Goal: Information Seeking & Learning: Check status

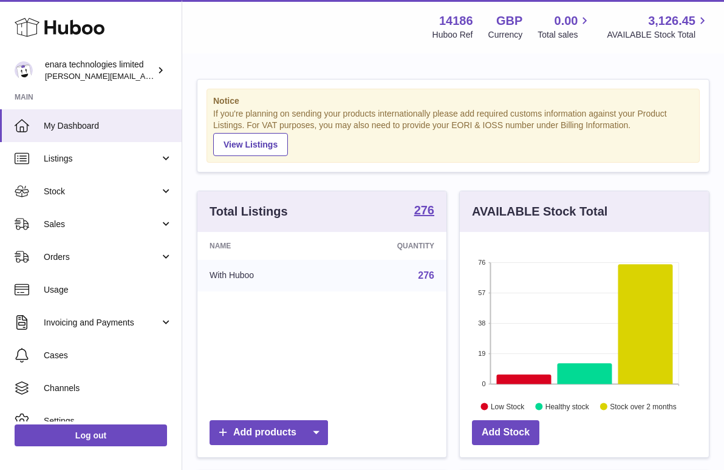
scroll to position [190, 249]
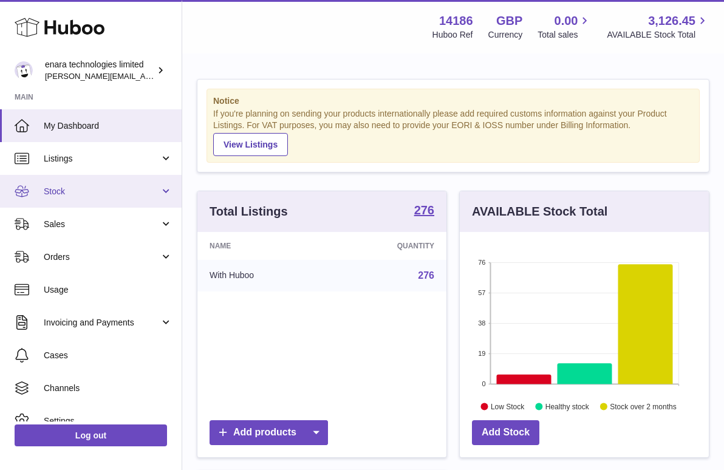
click at [92, 192] on span "Stock" at bounding box center [102, 192] width 116 height 12
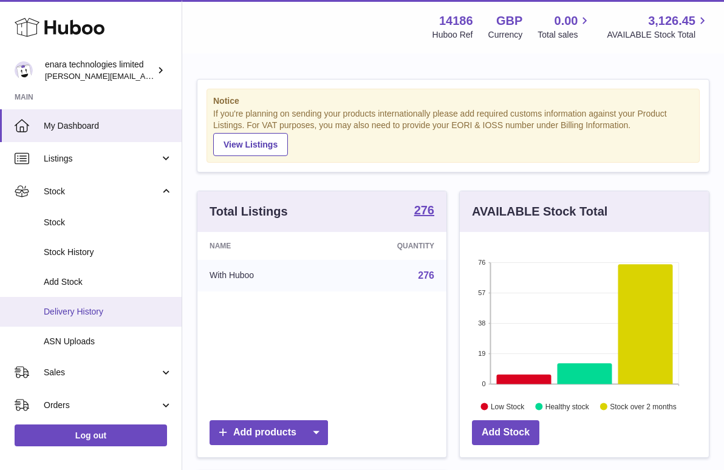
click at [95, 312] on span "Delivery History" at bounding box center [108, 312] width 129 height 12
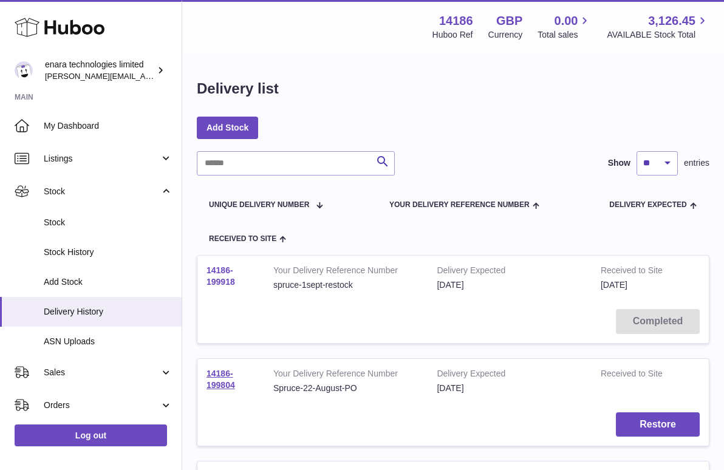
click at [218, 267] on link "14186-199918" at bounding box center [221, 276] width 29 height 21
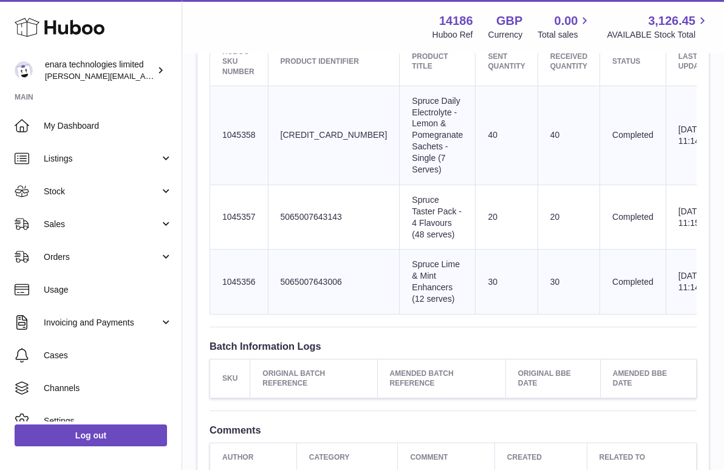
scroll to position [534, 0]
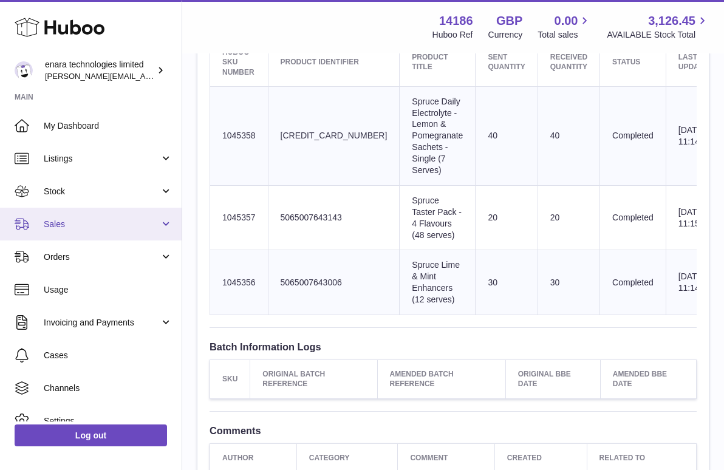
click at [124, 226] on span "Sales" at bounding box center [102, 225] width 116 height 12
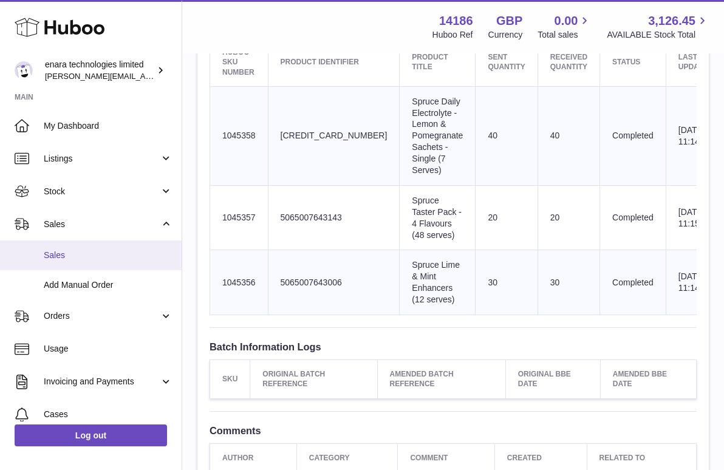
click at [122, 250] on span "Sales" at bounding box center [108, 256] width 129 height 12
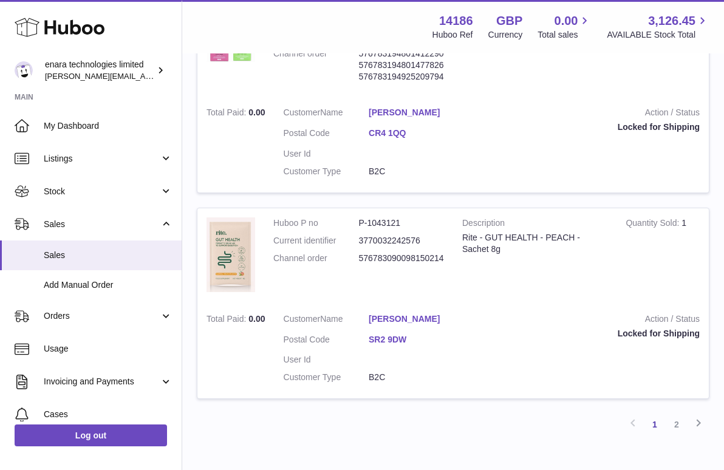
scroll to position [1968, 0]
click at [680, 415] on link "2" at bounding box center [677, 426] width 22 height 22
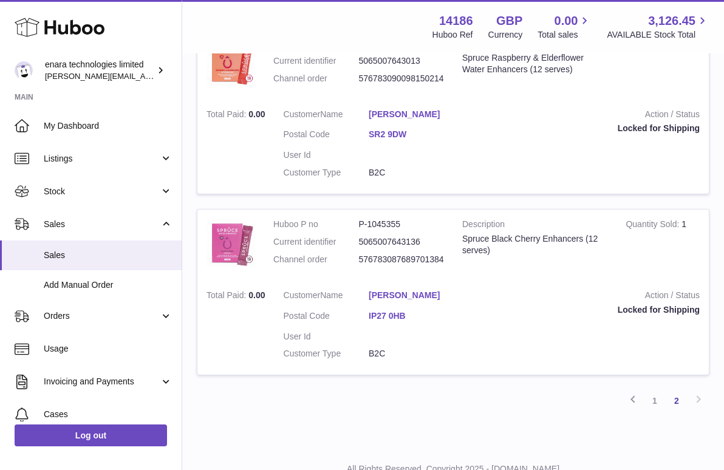
scroll to position [261, 0]
